Goal: Information Seeking & Learning: Learn about a topic

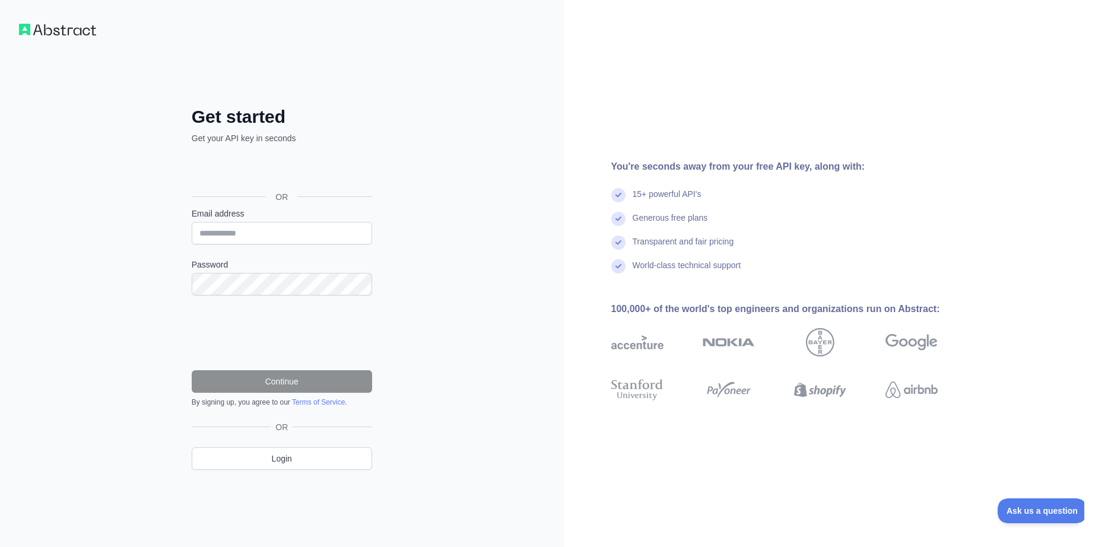
click at [320, 170] on div "Sign in with Google. Opens in new tab" at bounding box center [281, 170] width 178 height 26
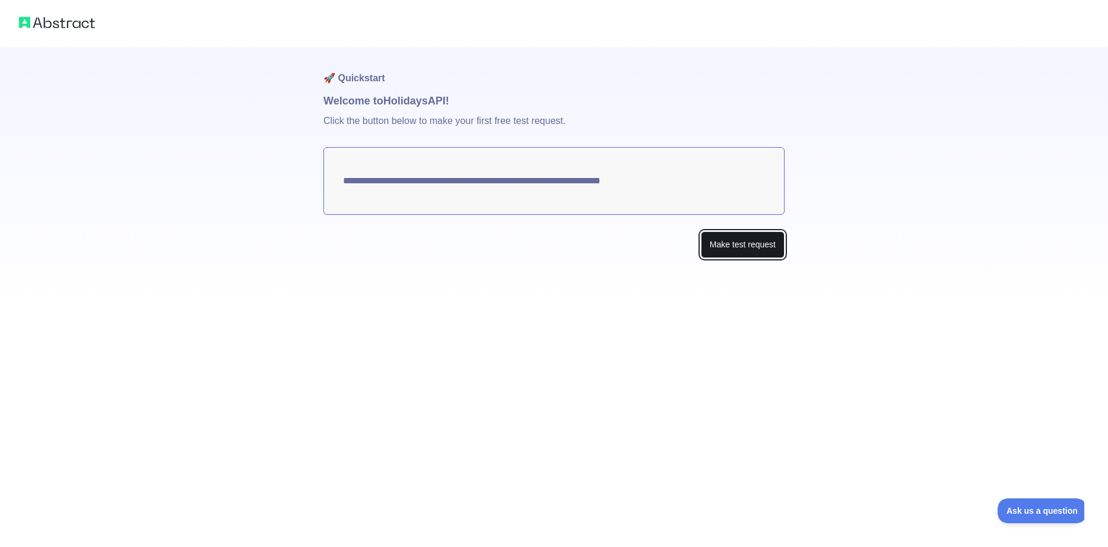
click at [743, 240] on button "Make test request" at bounding box center [743, 245] width 84 height 27
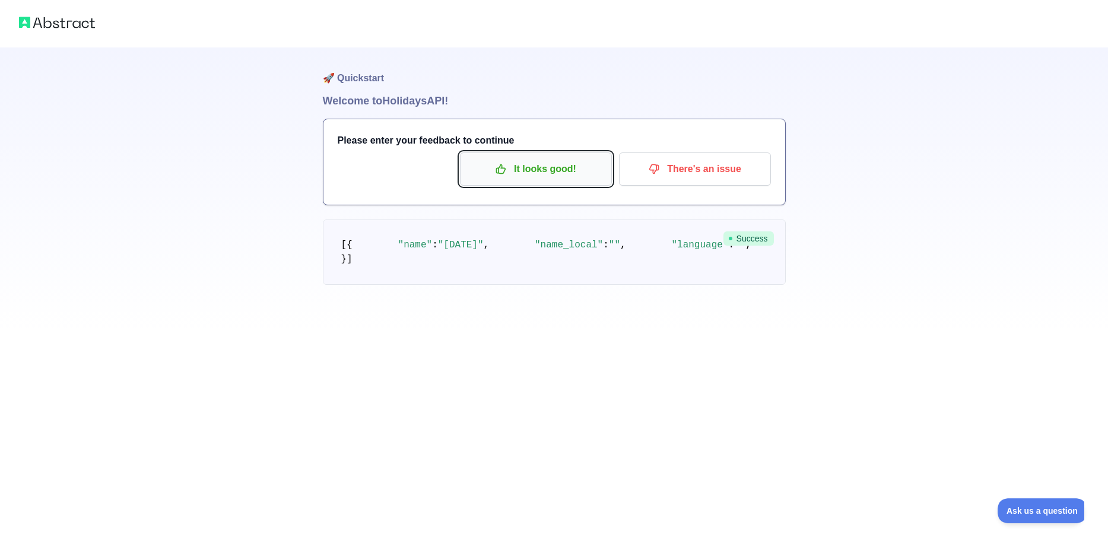
click at [579, 174] on p "It looks good!" at bounding box center [536, 169] width 134 height 20
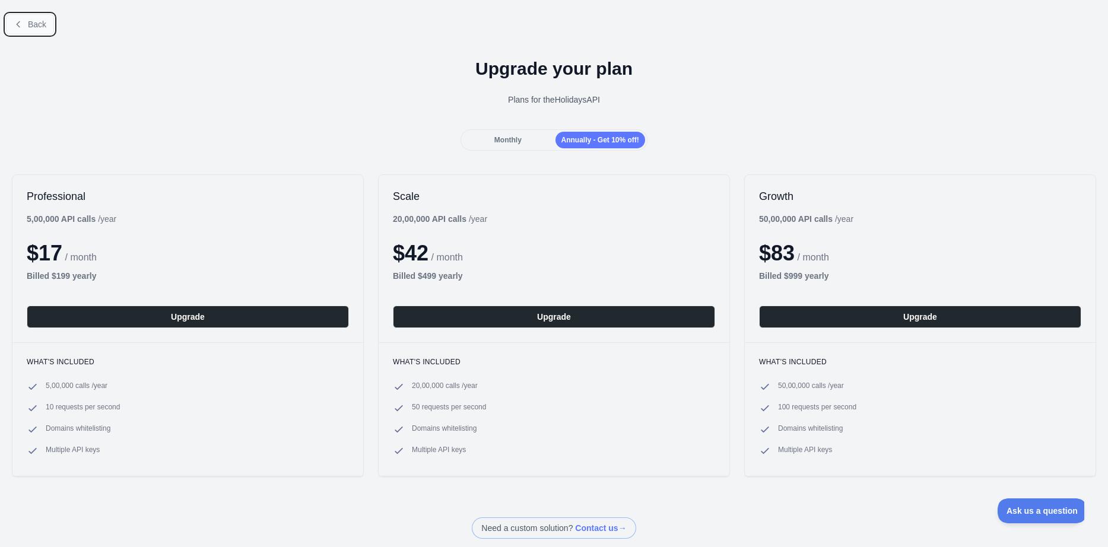
click at [22, 22] on icon at bounding box center [18, 24] width 9 height 9
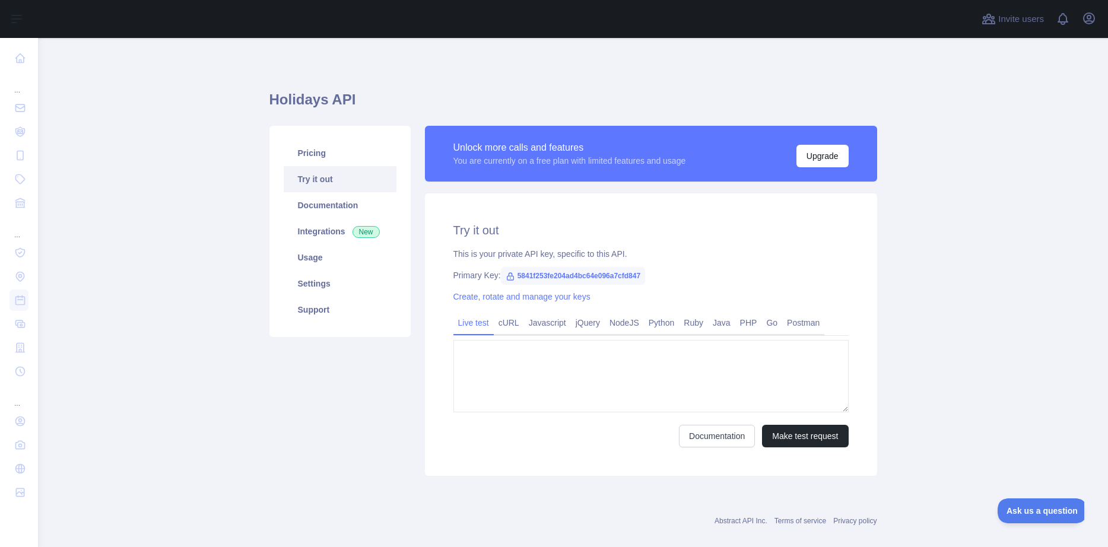
type textarea "**********"
click at [732, 321] on link "Java" at bounding box center [721, 322] width 27 height 19
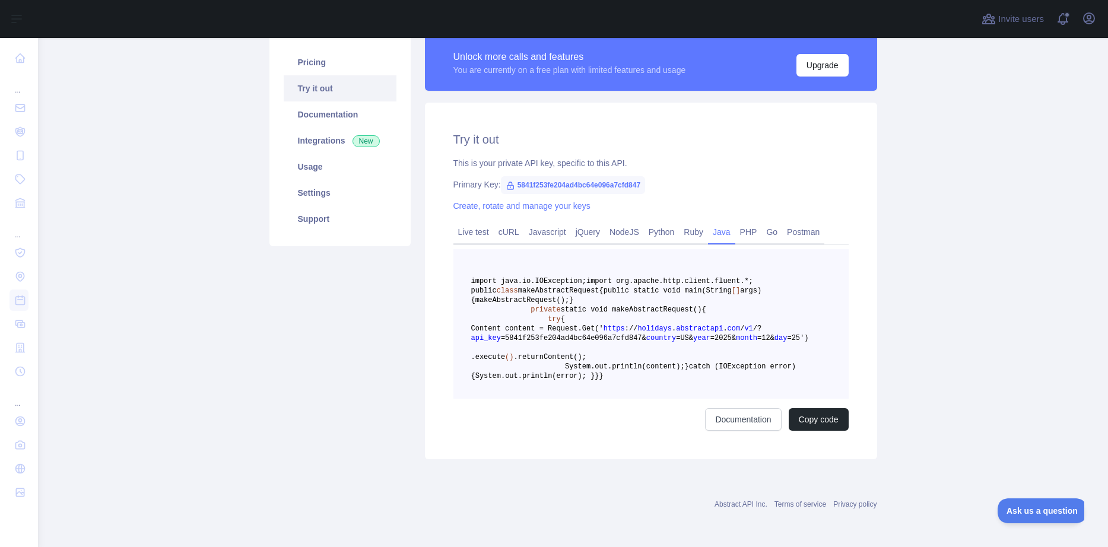
scroll to position [214, 0]
click at [785, 223] on link "Postman" at bounding box center [803, 232] width 42 height 19
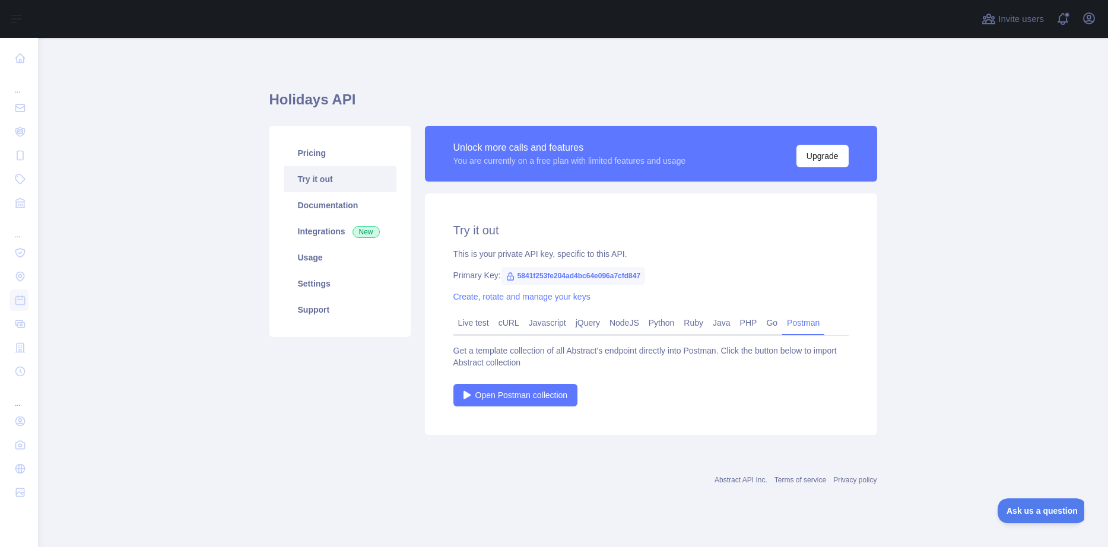
scroll to position [0, 0]
click at [528, 392] on span "Open Postman collection" at bounding box center [521, 395] width 93 height 12
click at [722, 317] on link "Java" at bounding box center [721, 322] width 27 height 19
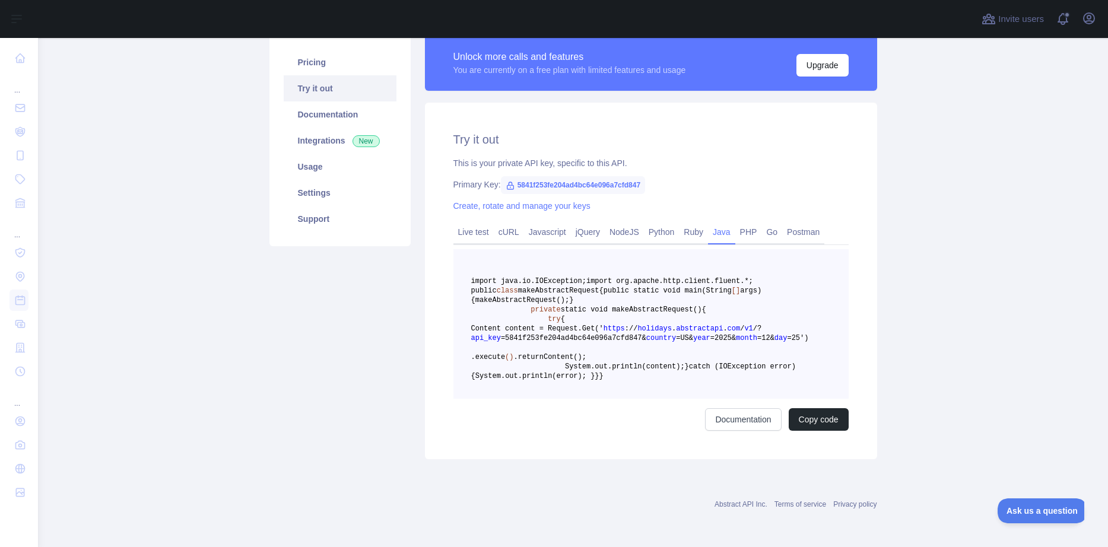
scroll to position [192, 0]
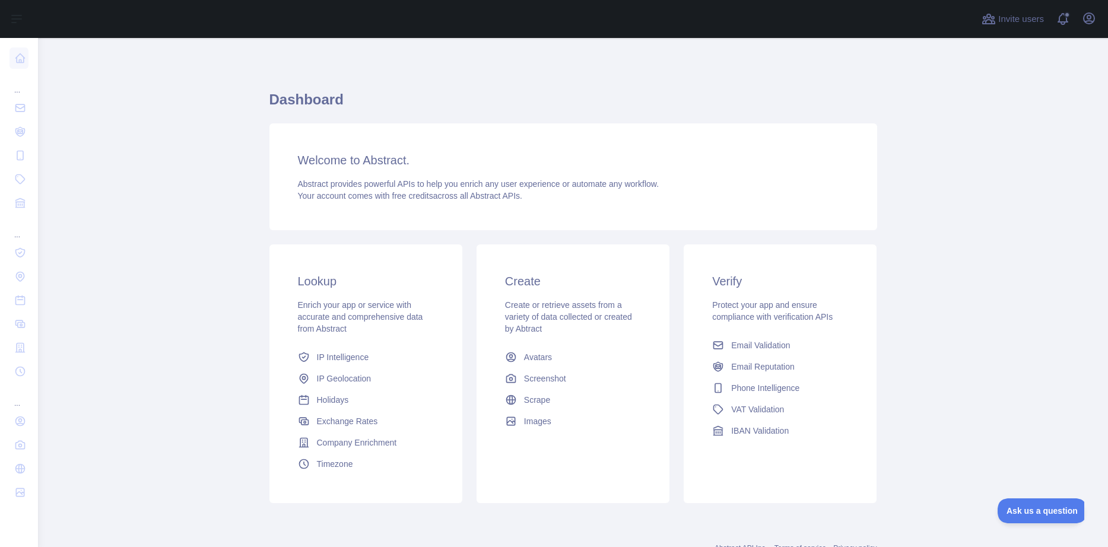
click at [402, 326] on div "Enrich your app or service with accurate and comprehensive data from Abstract" at bounding box center [366, 317] width 136 height 36
click at [396, 195] on span "free credits" at bounding box center [412, 195] width 41 height 9
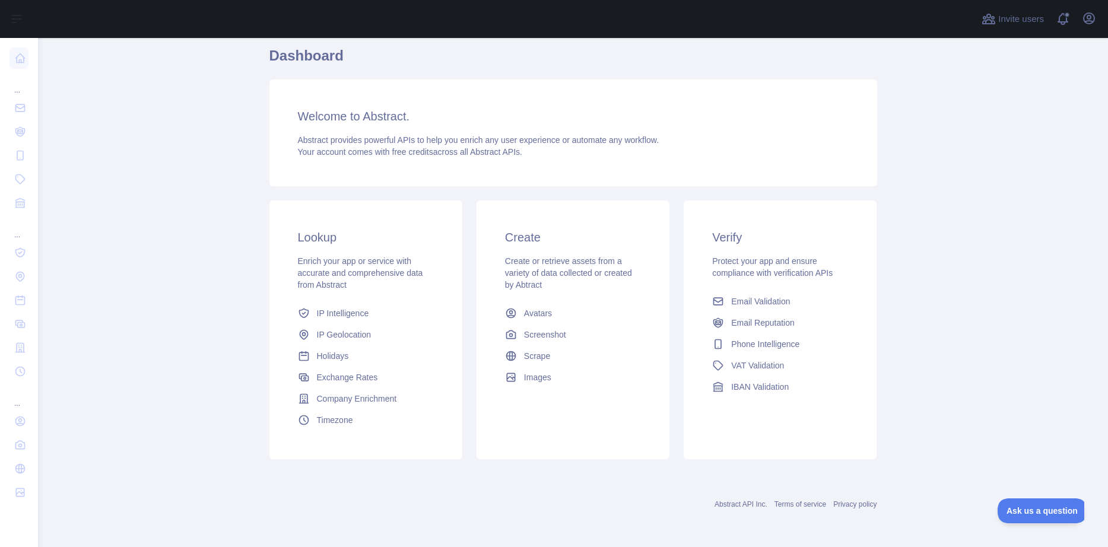
click at [606, 257] on span "Create or retrieve assets from a variety of data collected or created by Abtract" at bounding box center [568, 272] width 127 height 33
drag, startPoint x: 533, startPoint y: 237, endPoint x: 536, endPoint y: 315, distance: 77.2
click at [536, 315] on div "Create Create or retrieve assets from a variety of data collected or created by…" at bounding box center [573, 309] width 193 height 216
click at [536, 315] on span "Avatars" at bounding box center [538, 313] width 28 height 12
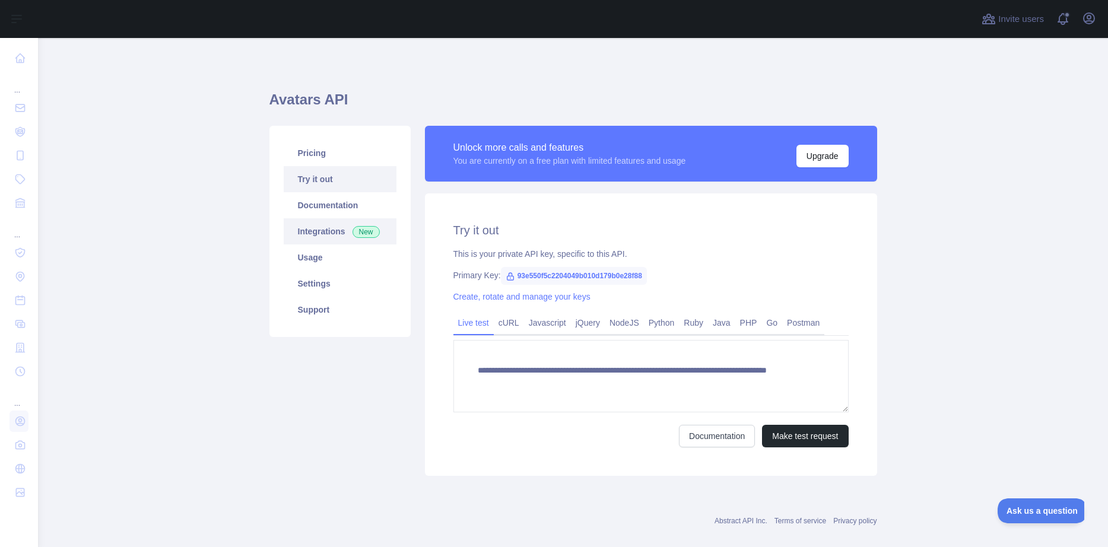
click at [334, 237] on link "Integrations New" at bounding box center [340, 231] width 113 height 26
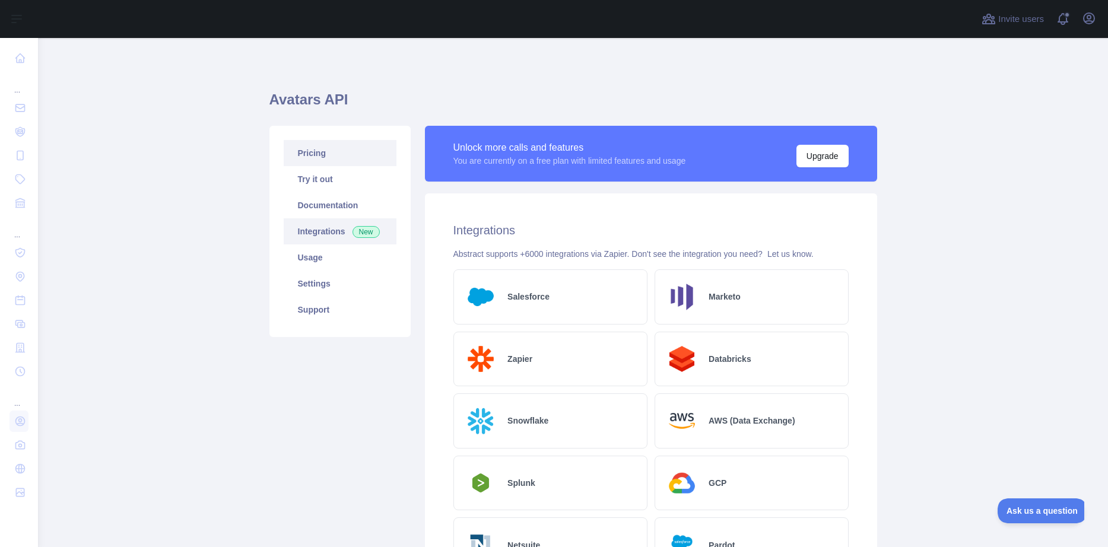
click at [350, 152] on link "Pricing" at bounding box center [340, 153] width 113 height 26
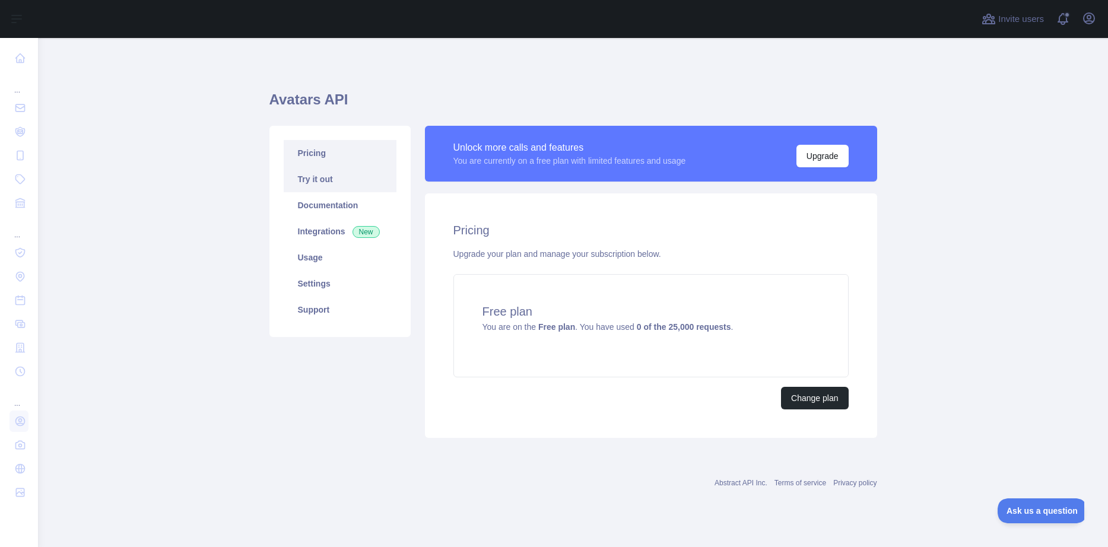
click at [351, 187] on link "Try it out" at bounding box center [340, 179] width 113 height 26
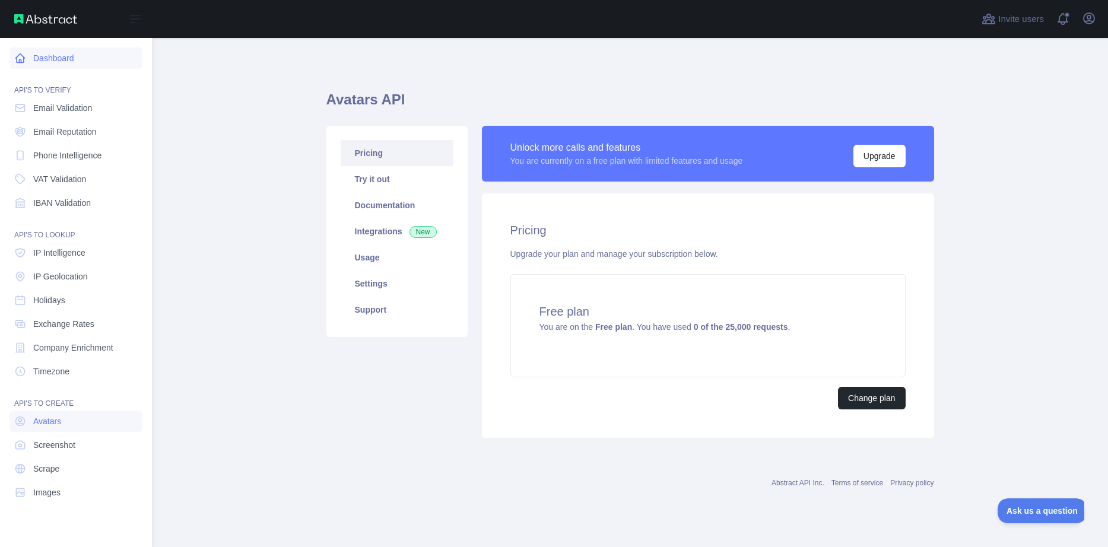
click at [53, 59] on link "Dashboard" at bounding box center [75, 57] width 133 height 21
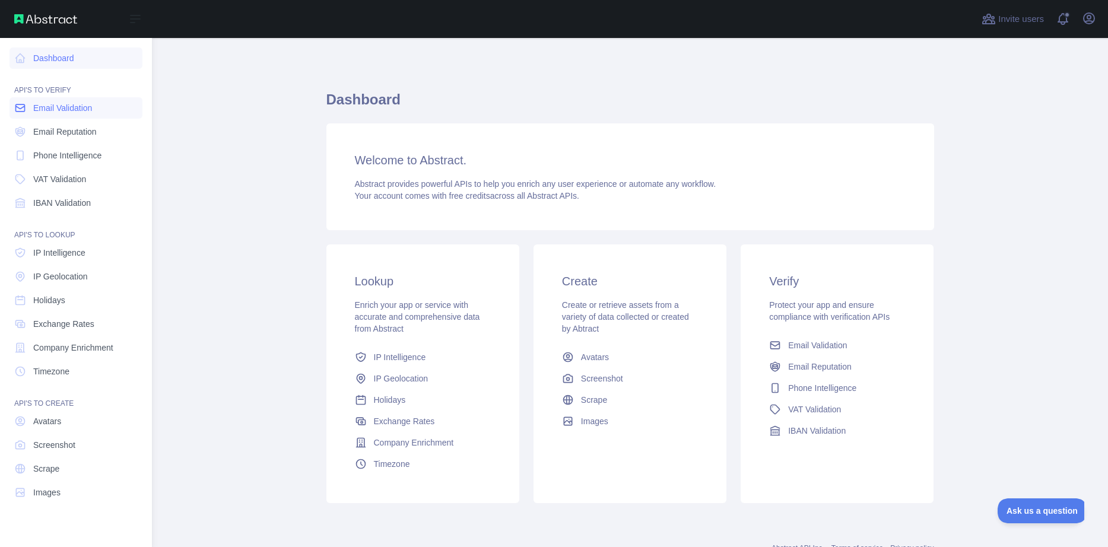
click at [65, 112] on span "Email Validation" at bounding box center [62, 108] width 59 height 12
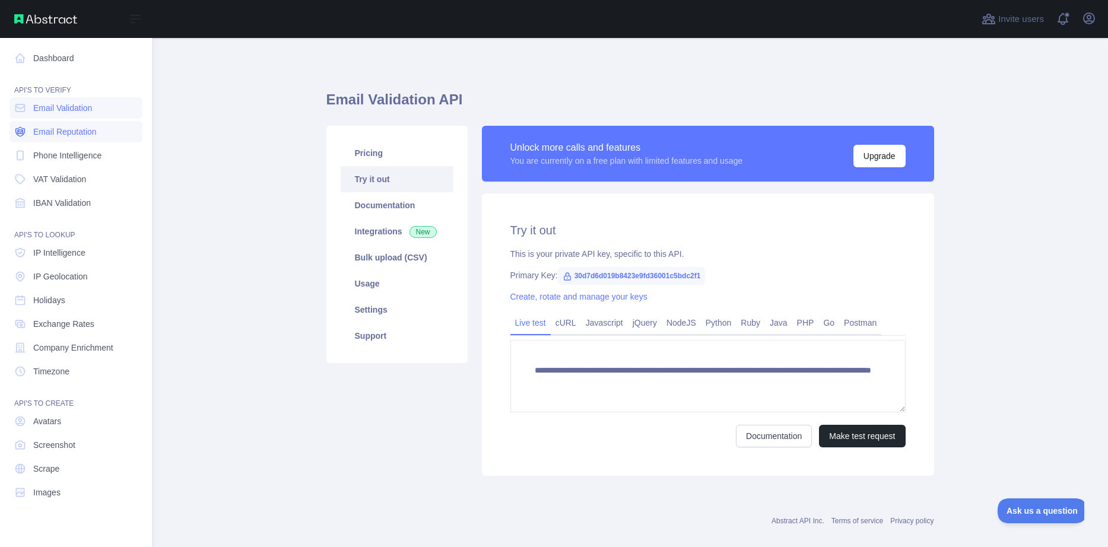
click at [77, 139] on link "Email Reputation" at bounding box center [75, 131] width 133 height 21
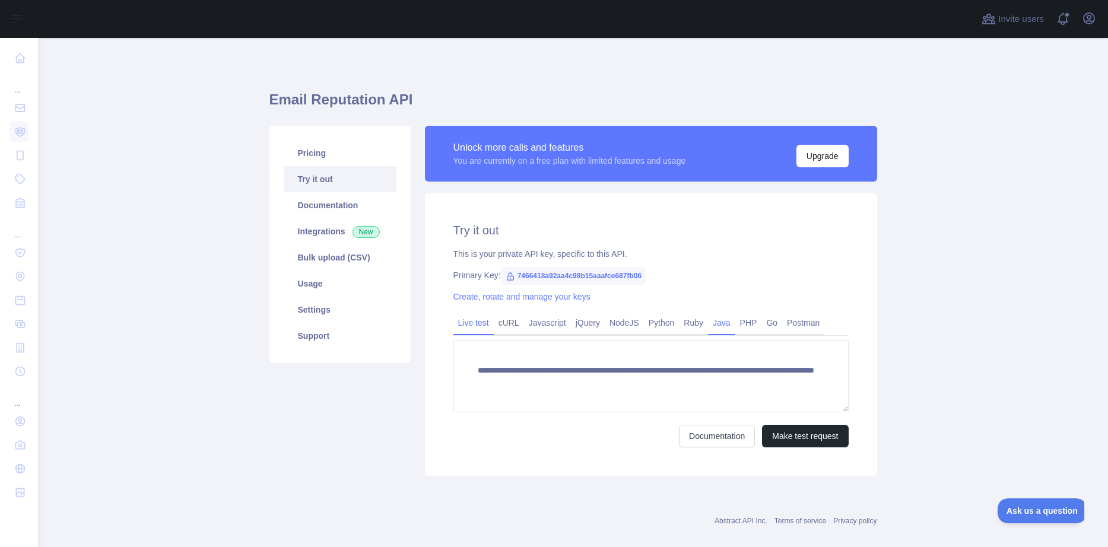
click at [722, 325] on link "Java" at bounding box center [721, 322] width 27 height 19
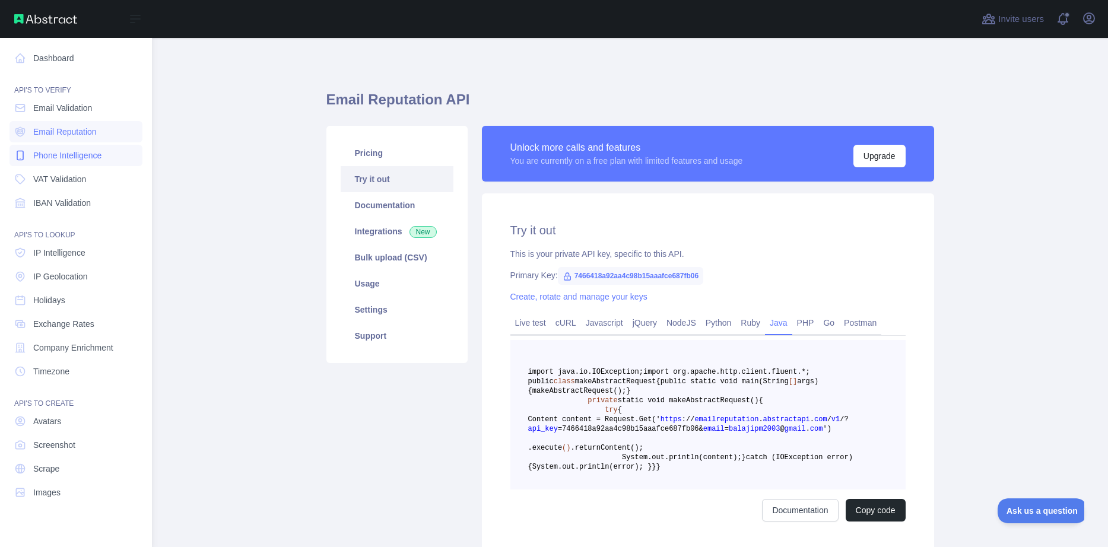
click at [73, 159] on span "Phone Intelligence" at bounding box center [67, 156] width 68 height 12
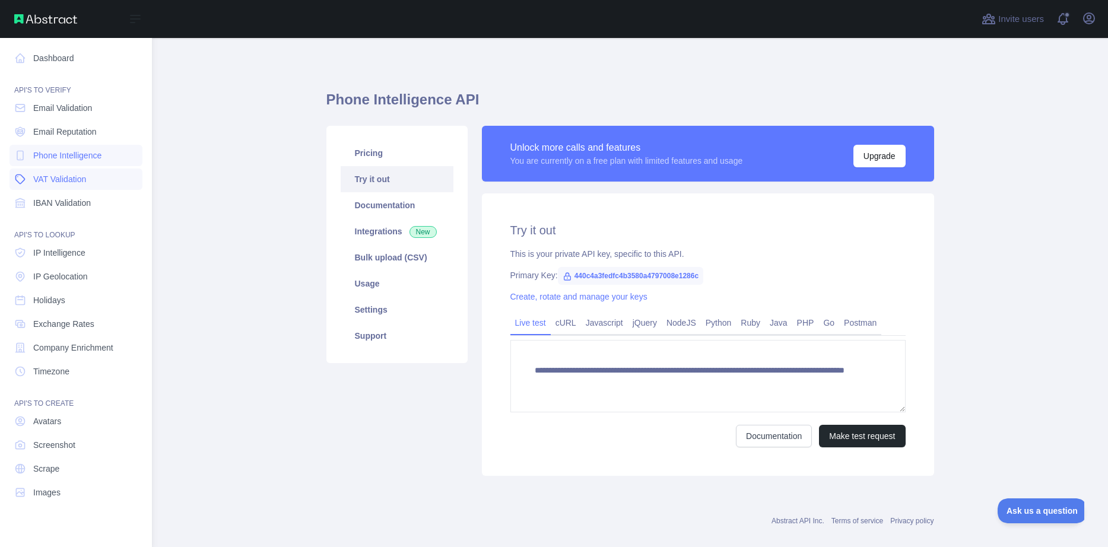
click at [77, 176] on span "VAT Validation" at bounding box center [59, 179] width 53 height 12
click at [80, 196] on link "IBAN Validation" at bounding box center [75, 202] width 133 height 21
